Goal: Task Accomplishment & Management: Manage account settings

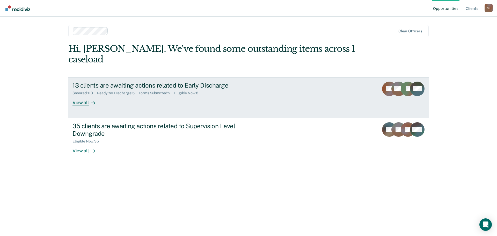
click at [92, 99] on div at bounding box center [92, 102] width 6 height 6
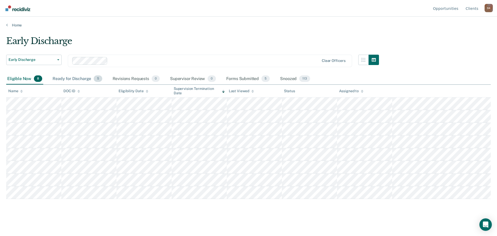
click at [87, 79] on div "Ready for Discharge 5" at bounding box center [76, 78] width 51 height 11
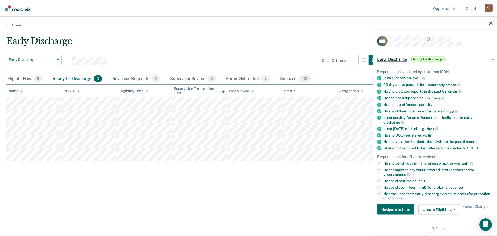
scroll to position [103, 0]
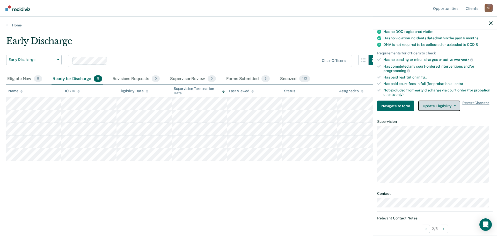
click at [437, 107] on button "Update Eligibility" at bounding box center [439, 106] width 42 height 10
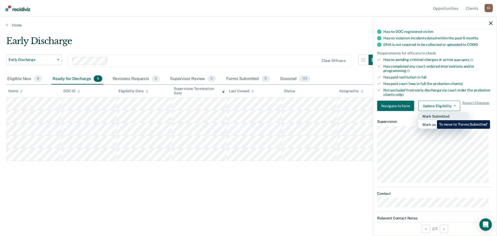
click at [433, 116] on button "Mark Submitted" at bounding box center [443, 116] width 50 height 8
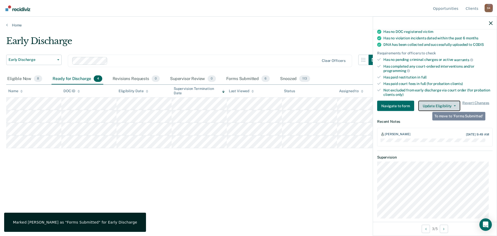
click at [435, 104] on button "Update Eligibility" at bounding box center [439, 106] width 42 height 10
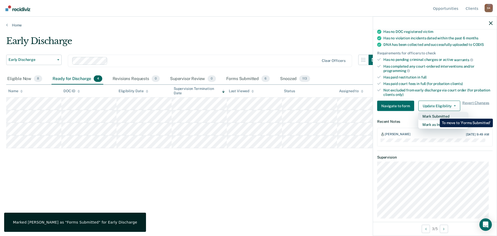
click at [436, 115] on button "Mark Submitted" at bounding box center [443, 116] width 50 height 8
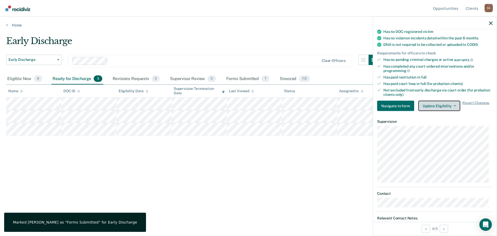
click at [432, 106] on button "Update Eligibility" at bounding box center [439, 106] width 42 height 10
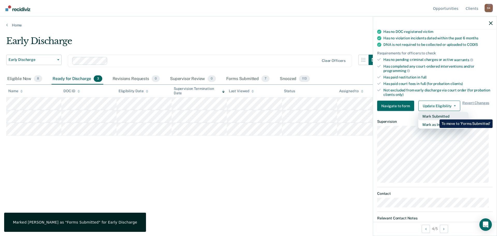
click at [435, 115] on button "Mark Submitted" at bounding box center [443, 116] width 50 height 8
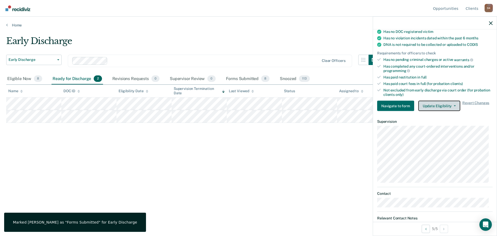
click at [434, 107] on button "Update Eligibility" at bounding box center [439, 106] width 42 height 10
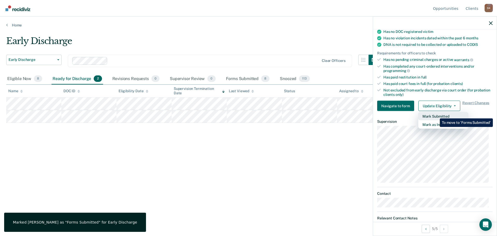
click at [436, 114] on button "Mark Submitted" at bounding box center [443, 116] width 50 height 8
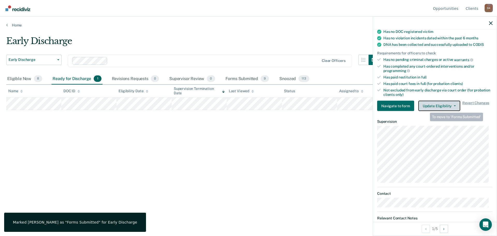
click at [448, 105] on button "Update Eligibility" at bounding box center [439, 106] width 42 height 10
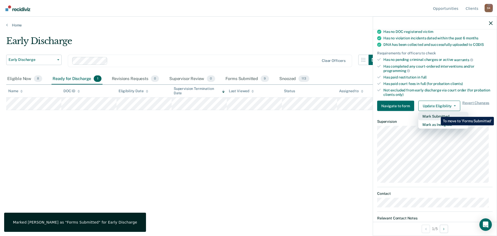
click at [437, 113] on button "Mark Submitted" at bounding box center [443, 116] width 50 height 8
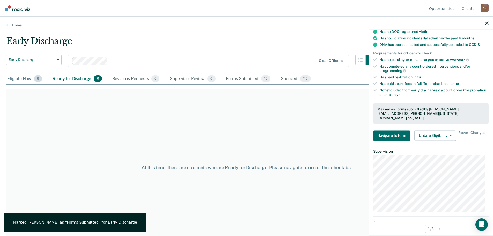
click at [11, 80] on div "Eligible Now 8" at bounding box center [24, 78] width 37 height 11
